Goal: Information Seeking & Learning: Learn about a topic

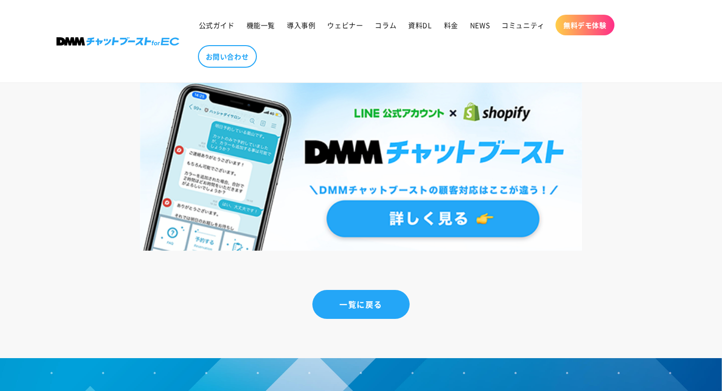
scroll to position [3242, 0]
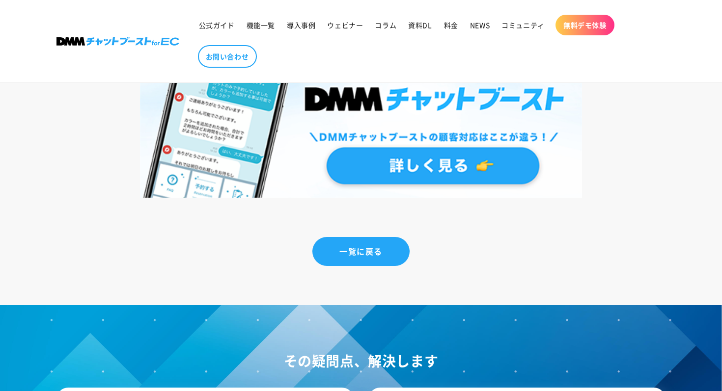
click at [413, 148] on img at bounding box center [361, 113] width 442 height 169
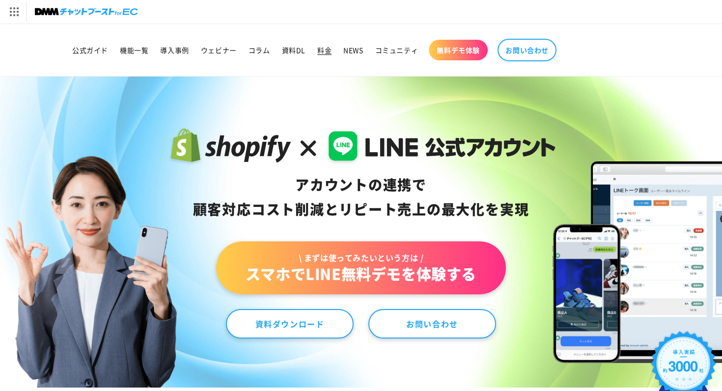
click at [326, 50] on span "料金" at bounding box center [324, 50] width 14 height 9
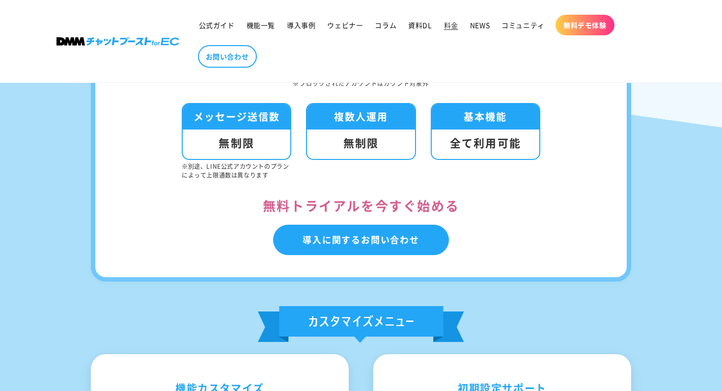
scroll to position [403, 0]
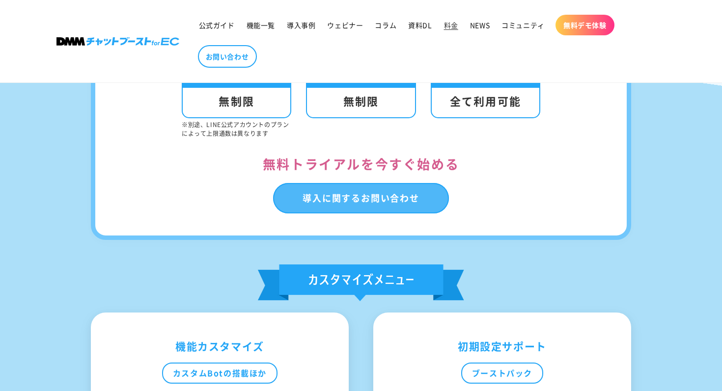
click at [359, 191] on link "導入に関するお問い合わせ" at bounding box center [361, 198] width 176 height 30
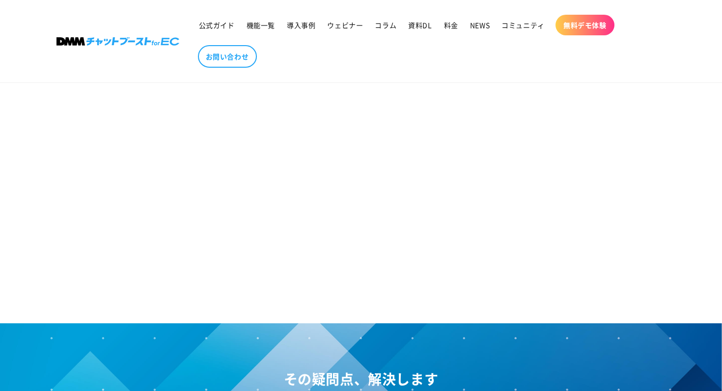
scroll to position [140, 0]
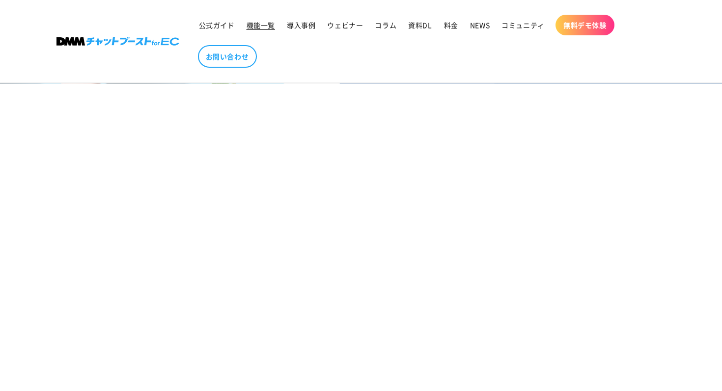
click at [258, 30] on link "機能一覧" at bounding box center [261, 25] width 40 height 21
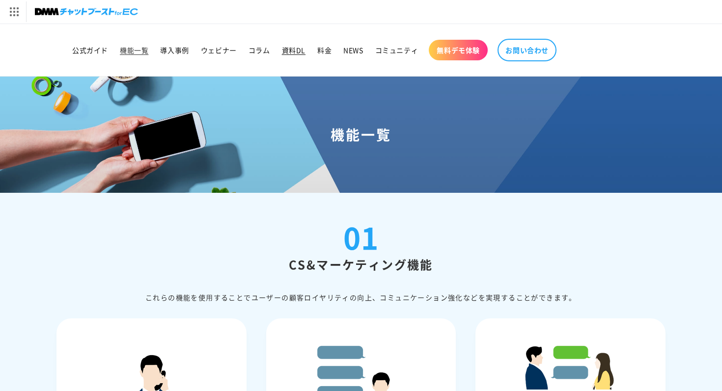
click at [292, 48] on span "資料DL" at bounding box center [294, 50] width 24 height 9
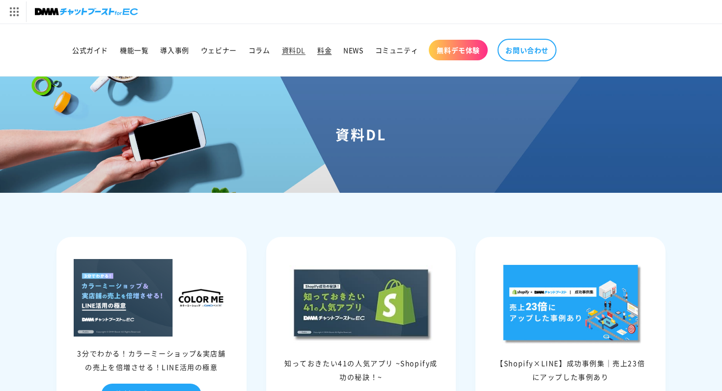
click at [321, 49] on span "料金" at bounding box center [324, 50] width 14 height 9
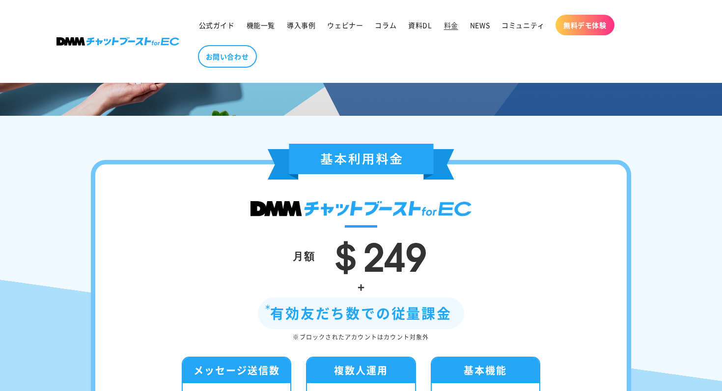
scroll to position [297, 0]
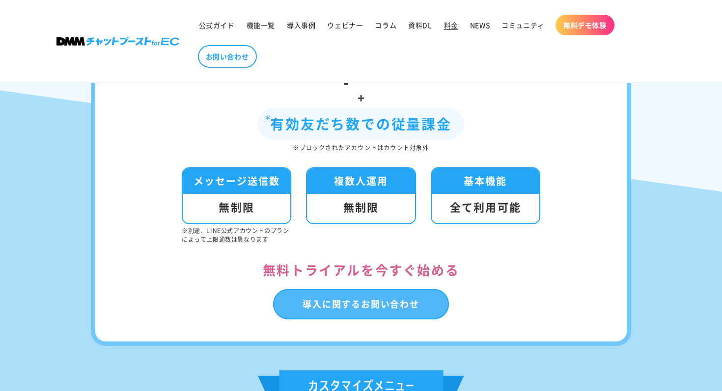
click at [357, 306] on link "導入に関するお問い合わせ" at bounding box center [361, 304] width 176 height 30
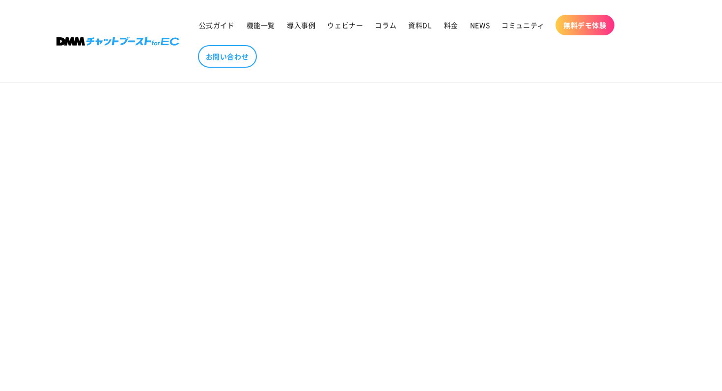
scroll to position [88, 0]
